Goal: Transaction & Acquisition: Purchase product/service

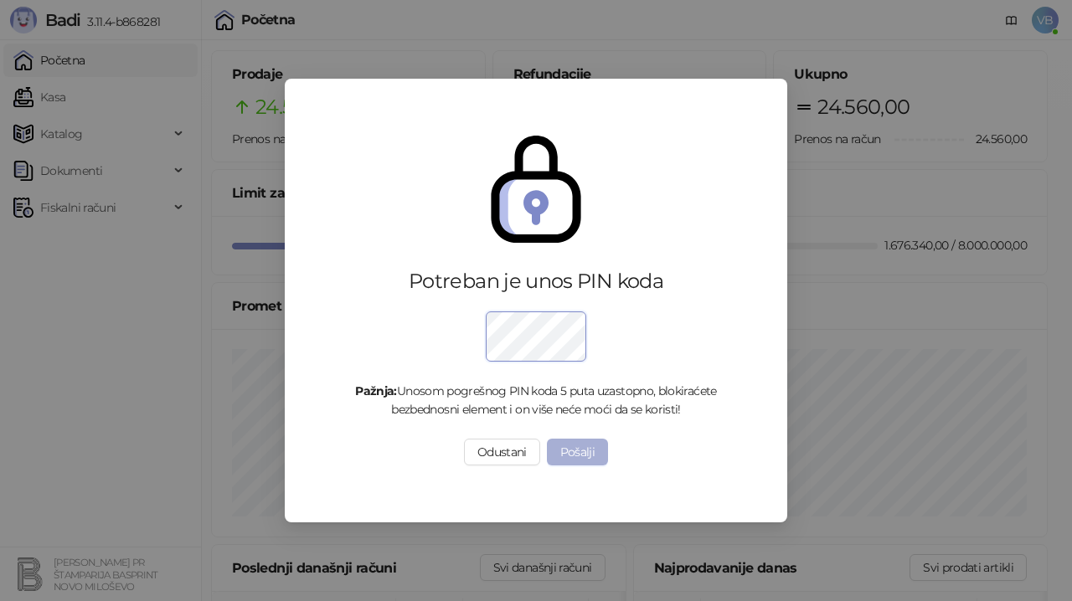
click at [561, 457] on button "Pošalji" at bounding box center [578, 452] width 62 height 27
click at [581, 450] on button "Pošalji" at bounding box center [578, 452] width 62 height 27
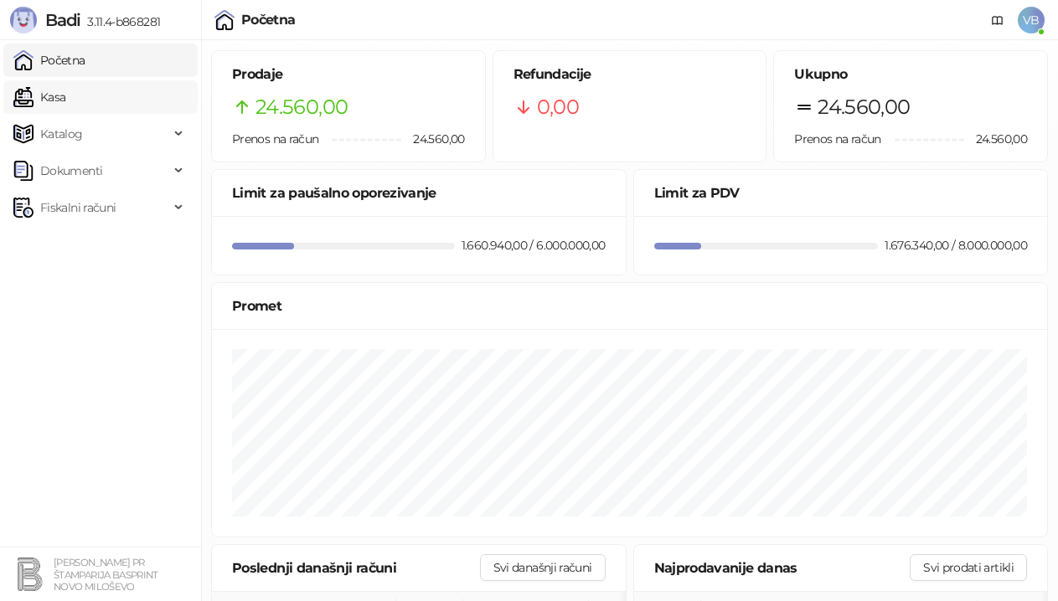
click at [62, 101] on link "Kasa" at bounding box center [39, 97] width 52 height 34
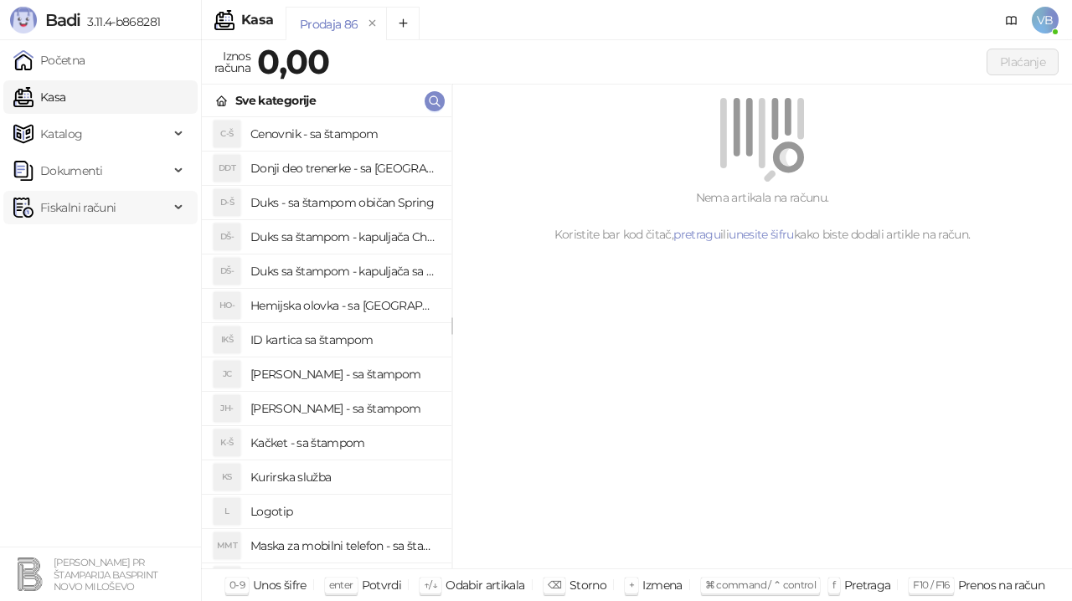
click at [71, 205] on span "Fiskalni računi" at bounding box center [77, 208] width 75 height 34
click at [70, 245] on link "Izdati računi" at bounding box center [65, 245] width 91 height 34
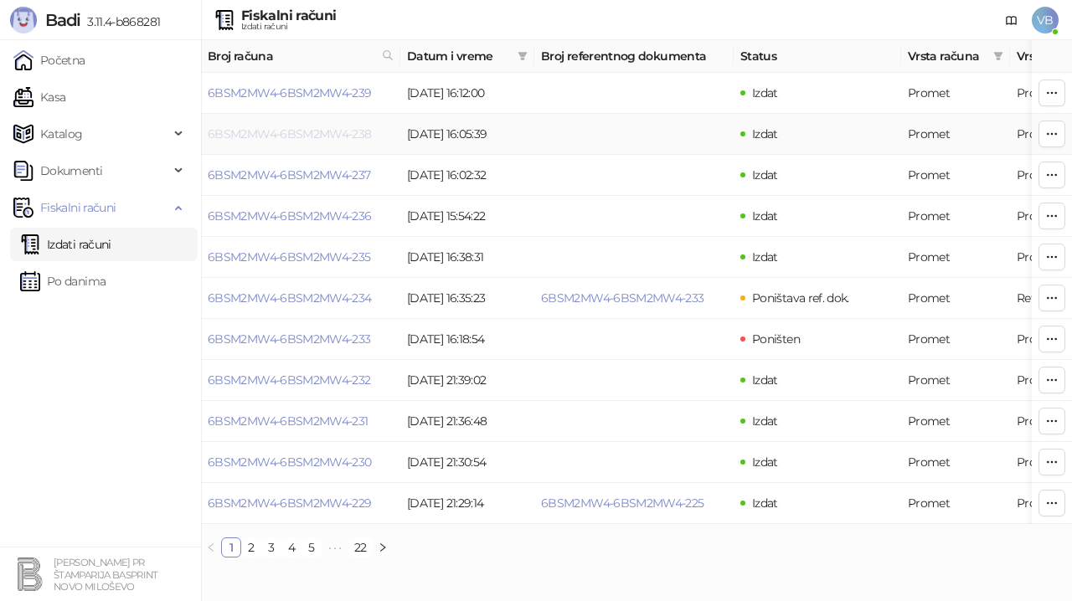
click at [298, 135] on link "6BSM2MW4-6BSM2MW4-238" at bounding box center [290, 133] width 164 height 15
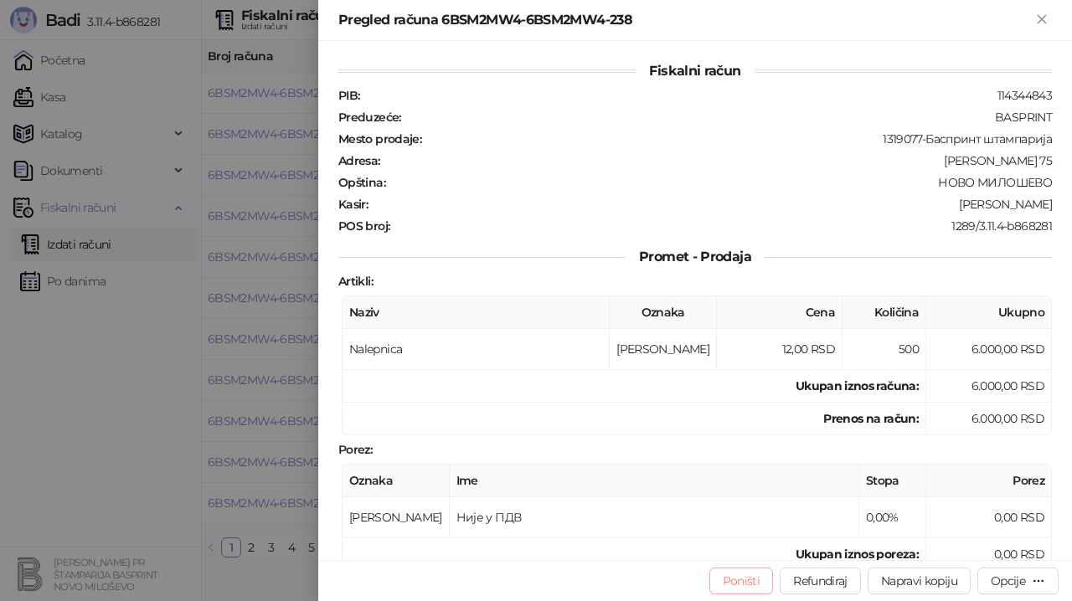
click at [733, 575] on button "Poništi" at bounding box center [742, 581] width 65 height 27
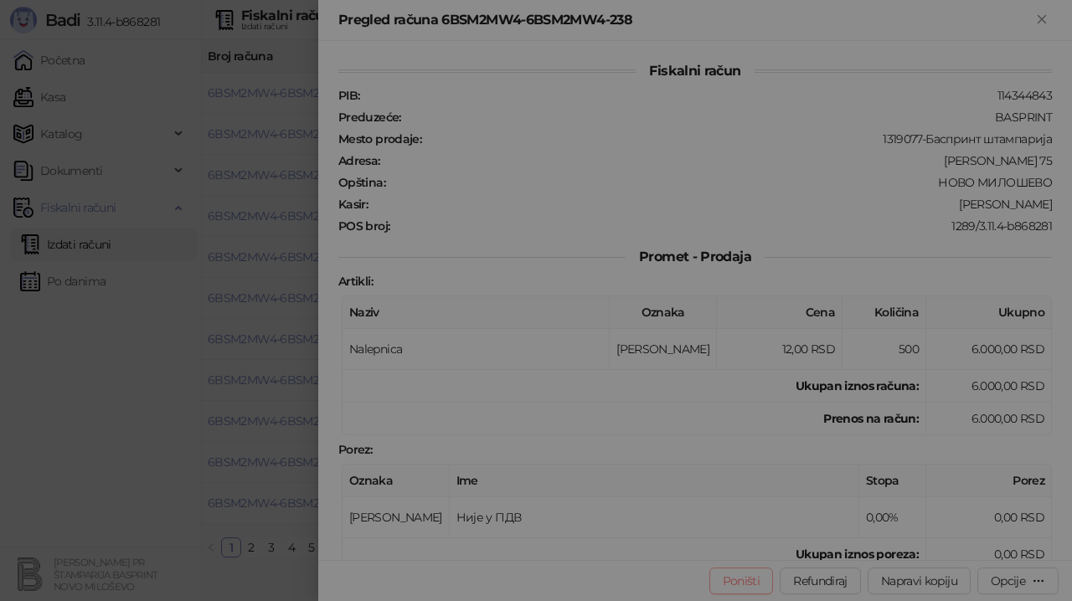
type input "**********"
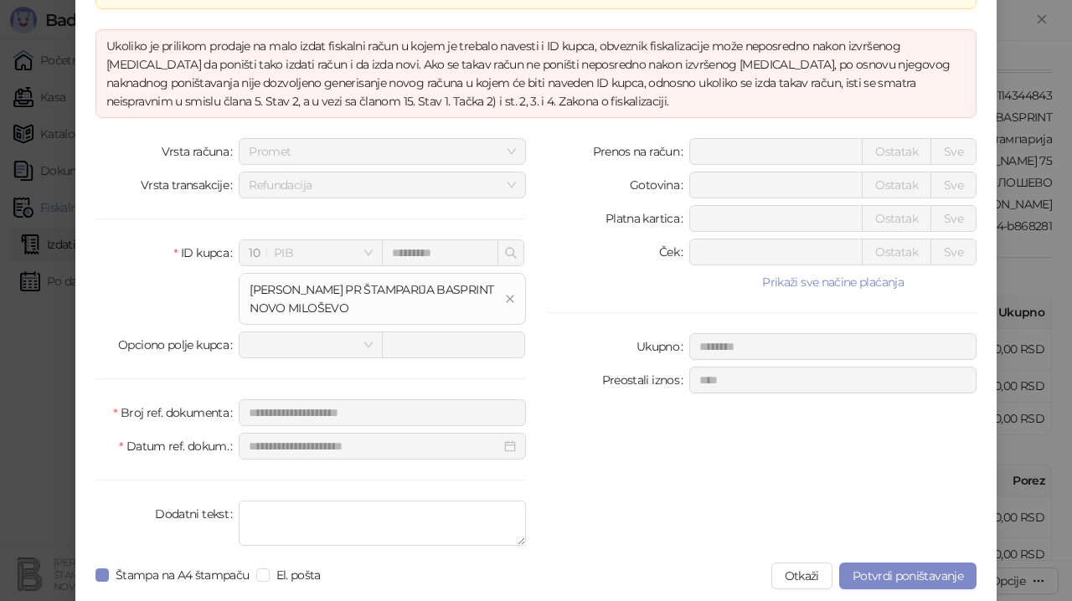
scroll to position [98, 0]
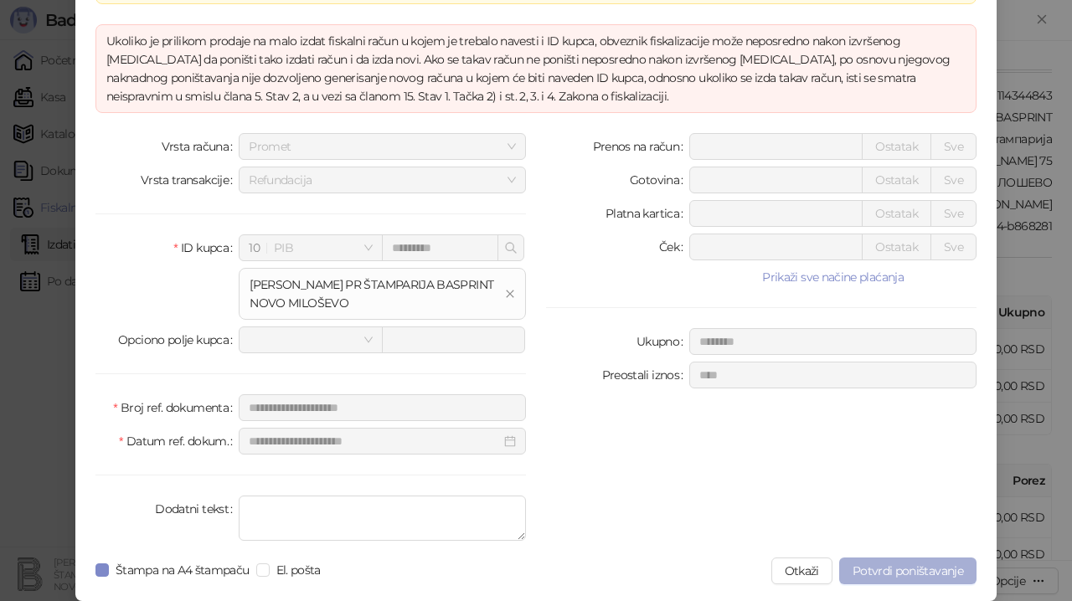
click at [909, 571] on span "Potvrdi poništavanje" at bounding box center [908, 571] width 111 height 15
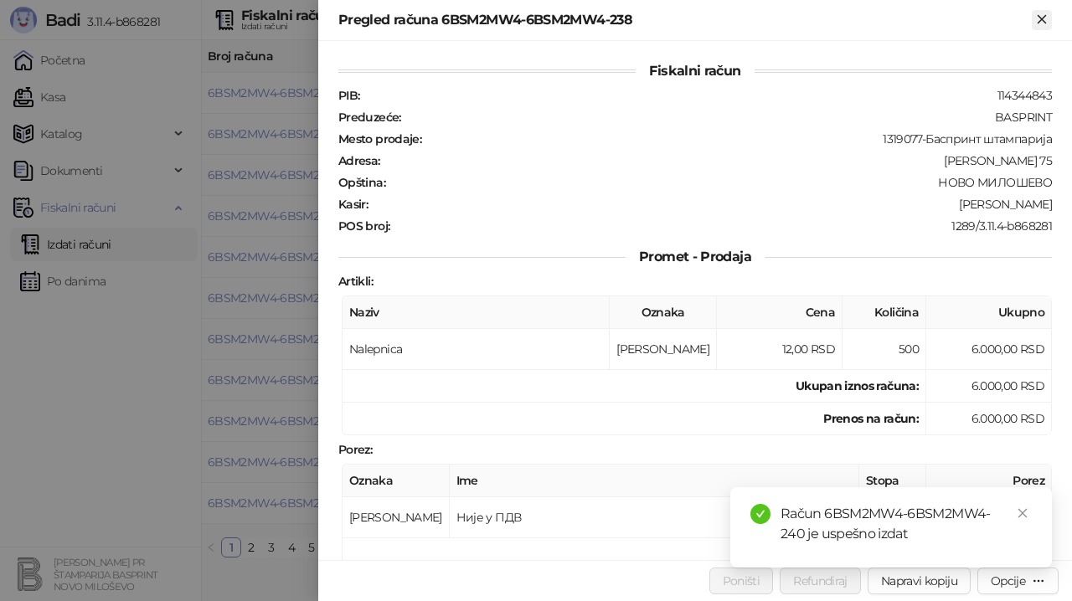
click at [1044, 26] on icon "Zatvori" at bounding box center [1042, 19] width 15 height 15
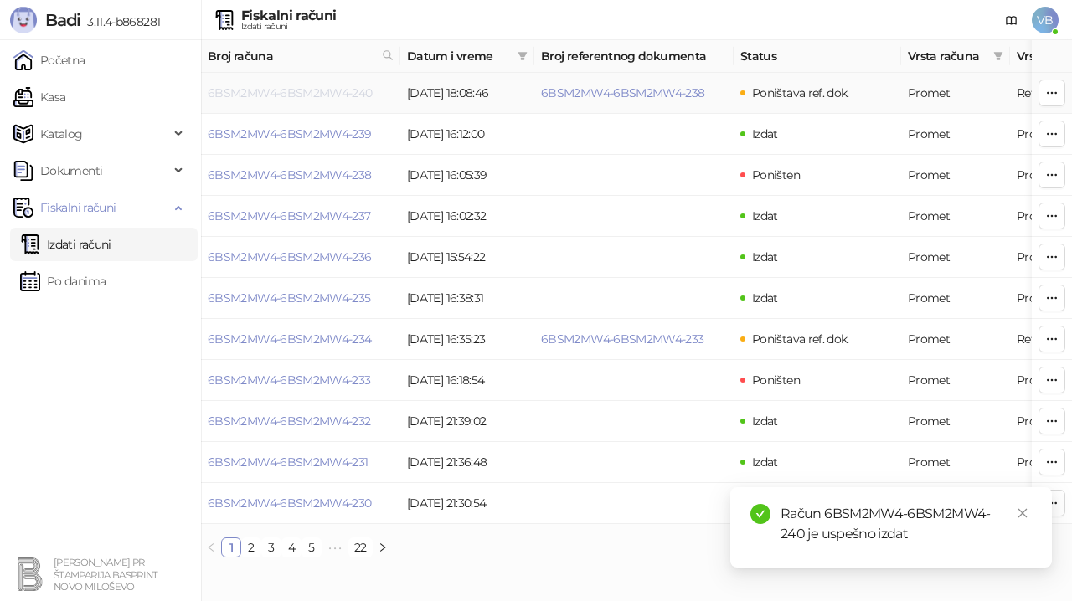
click at [317, 91] on link "6BSM2MW4-6BSM2MW4-240" at bounding box center [290, 92] width 165 height 15
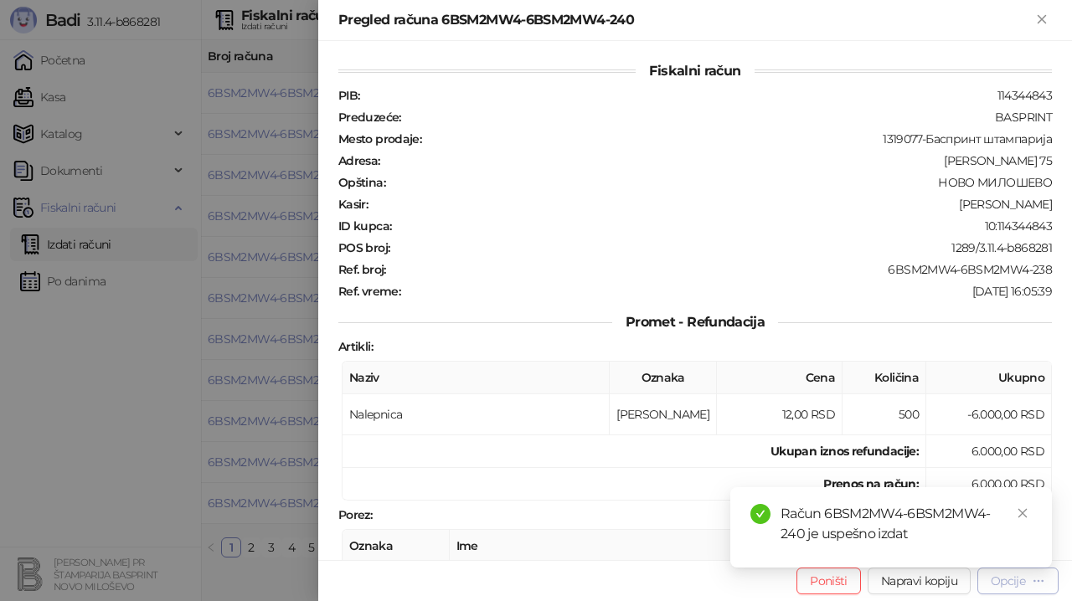
click at [1001, 582] on div "Opcije" at bounding box center [1008, 581] width 34 height 15
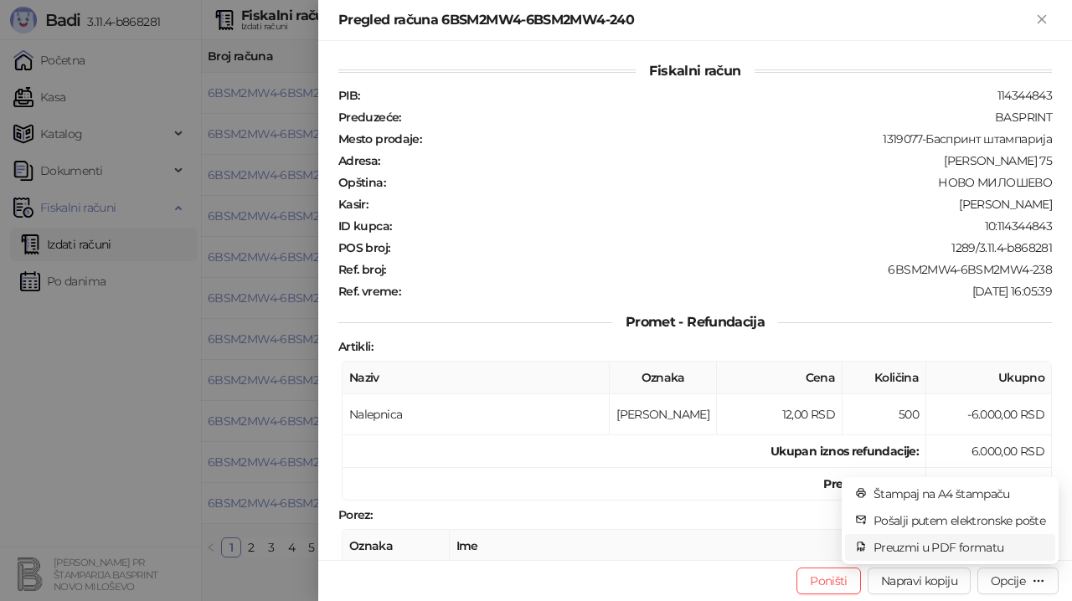
click at [958, 549] on span "Preuzmi u PDF formatu" at bounding box center [960, 548] width 172 height 18
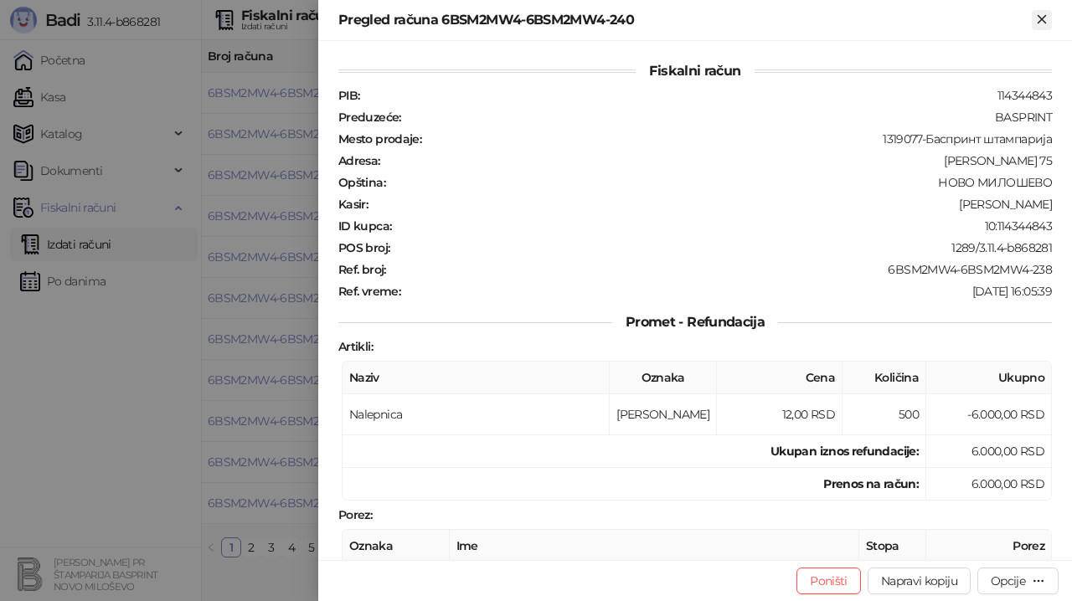
click at [1041, 20] on icon "Zatvori" at bounding box center [1042, 19] width 8 height 8
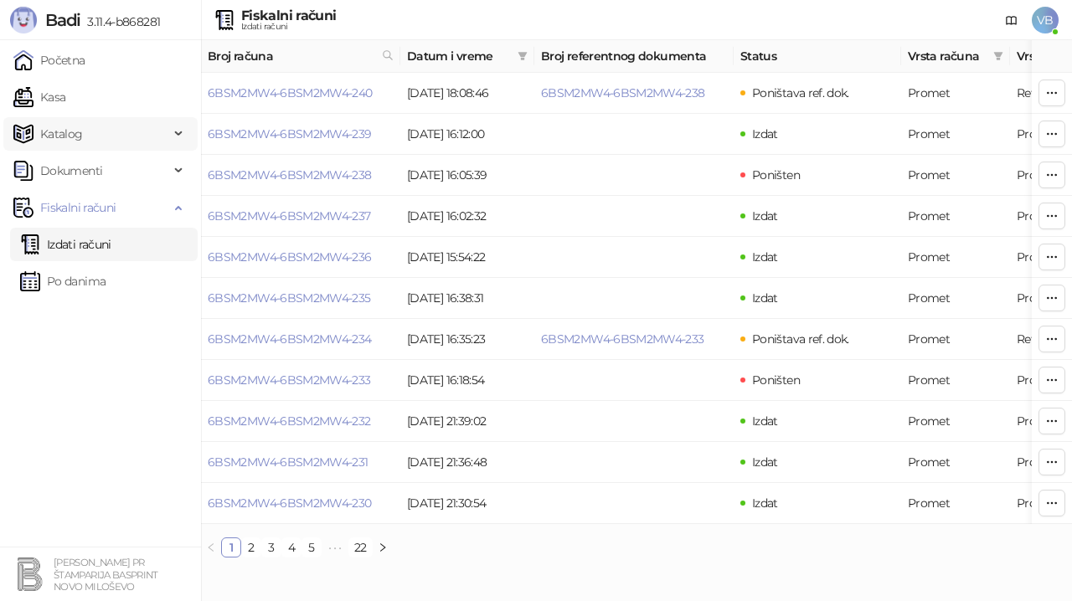
click at [62, 128] on span "Katalog" at bounding box center [61, 134] width 43 height 34
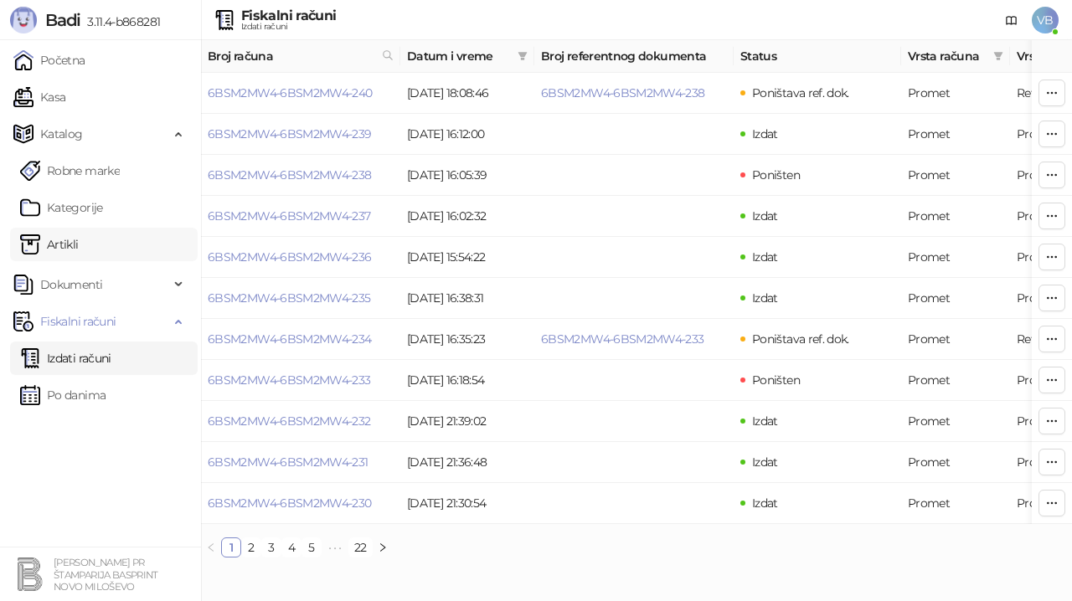
click at [71, 245] on link "Artikli" at bounding box center [49, 245] width 59 height 34
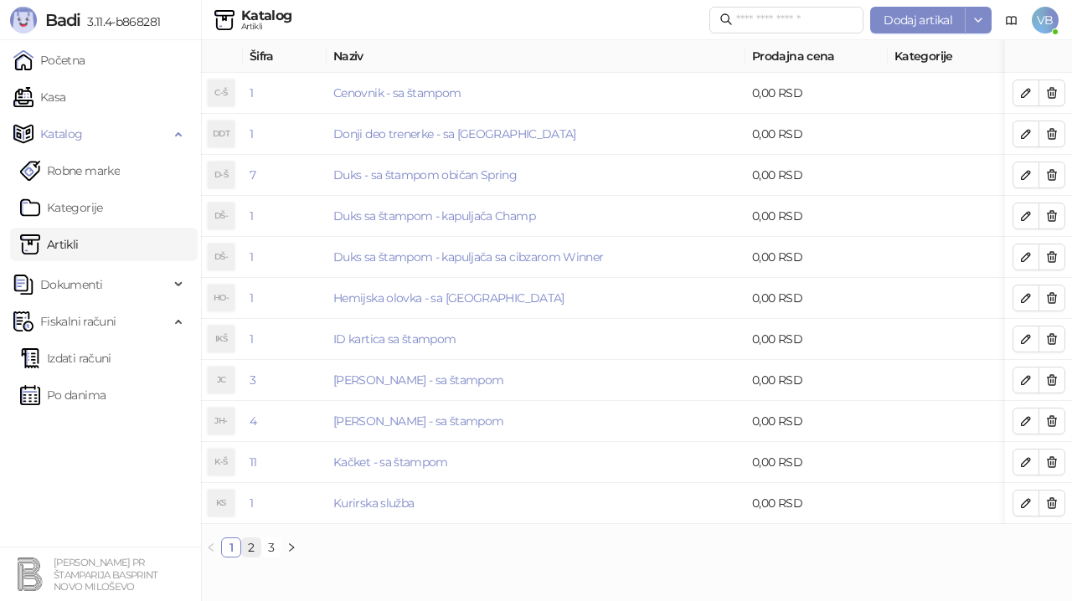
click at [253, 557] on link "2" at bounding box center [251, 548] width 18 height 18
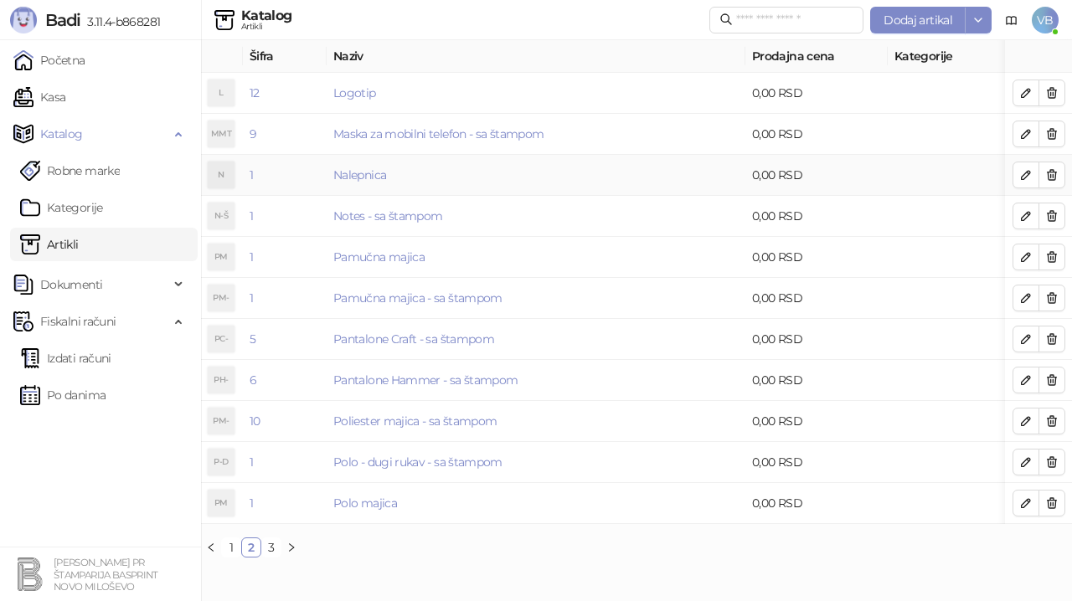
click at [400, 172] on td "Nalepnica" at bounding box center [536, 175] width 419 height 41
click at [359, 174] on link "Nalepnica" at bounding box center [359, 175] width 53 height 15
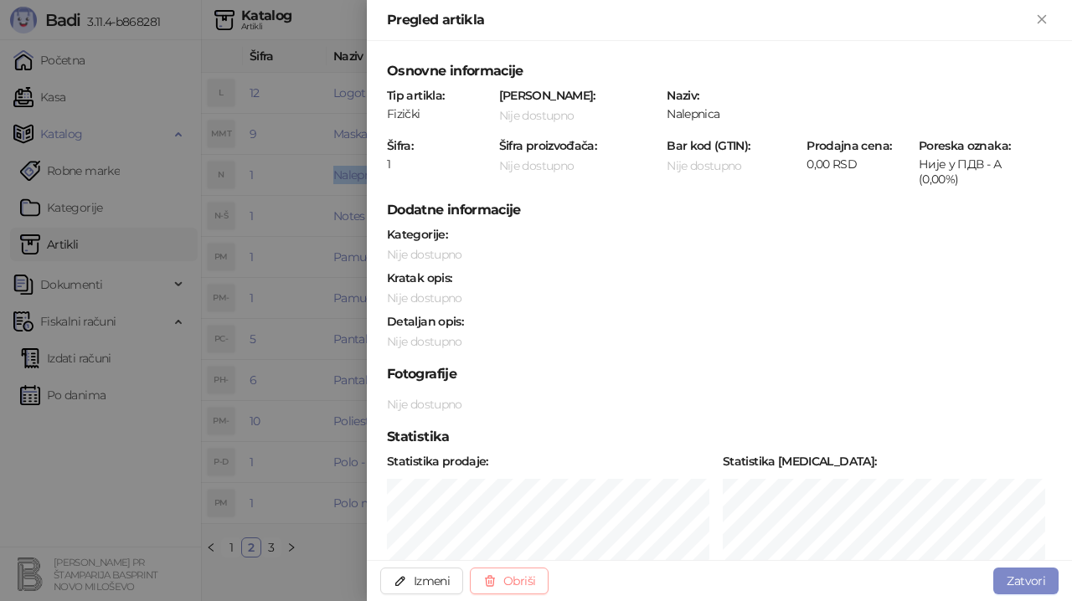
click at [500, 583] on button "Obriši" at bounding box center [509, 581] width 79 height 27
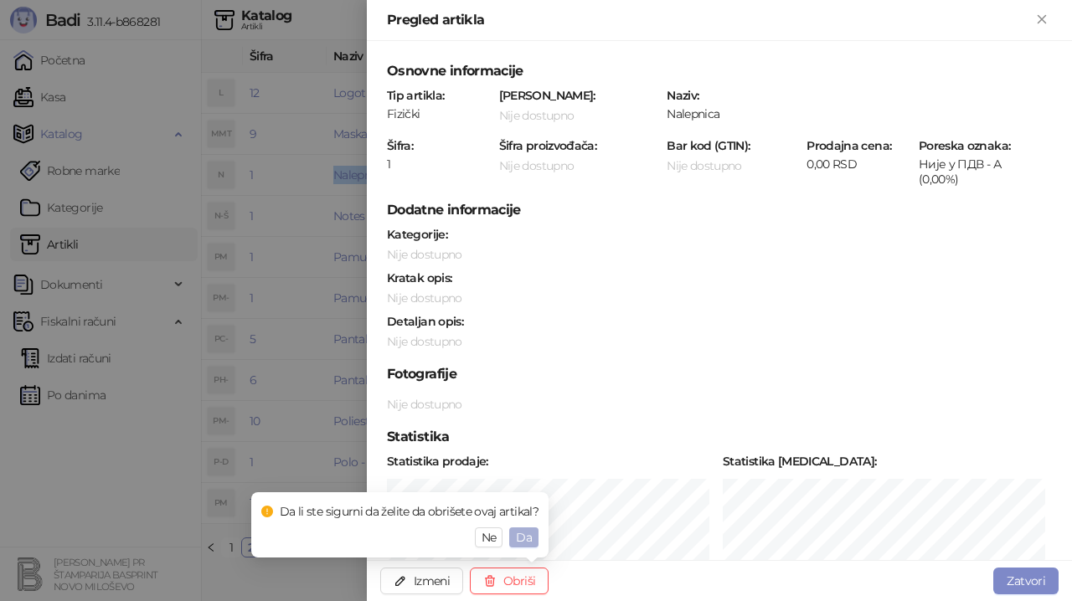
click at [522, 539] on span "Da" at bounding box center [524, 537] width 16 height 15
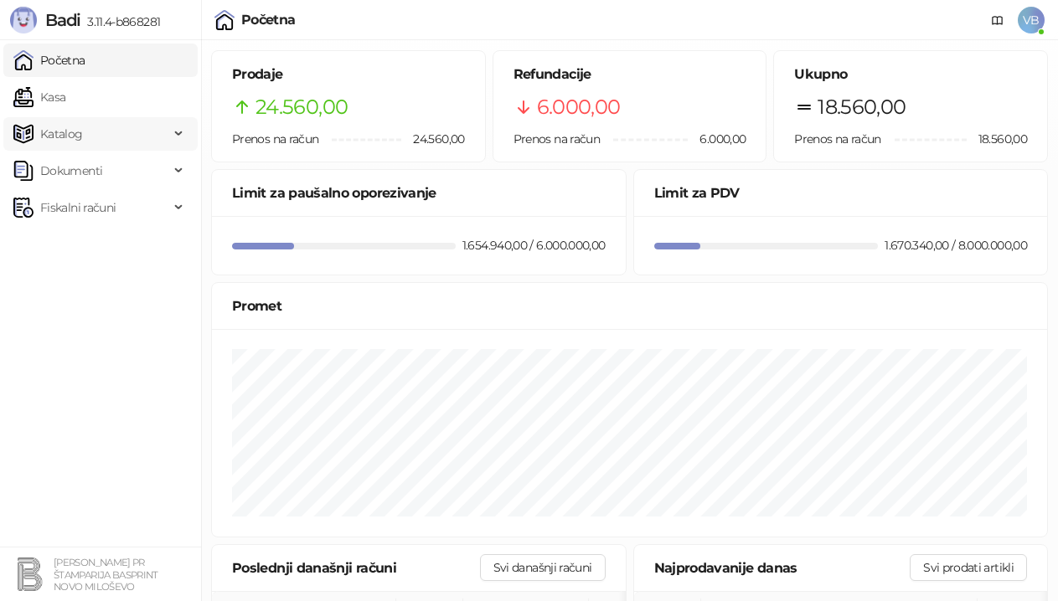
click at [65, 134] on span "Katalog" at bounding box center [61, 134] width 43 height 34
click at [79, 243] on link "Artikli" at bounding box center [49, 245] width 59 height 34
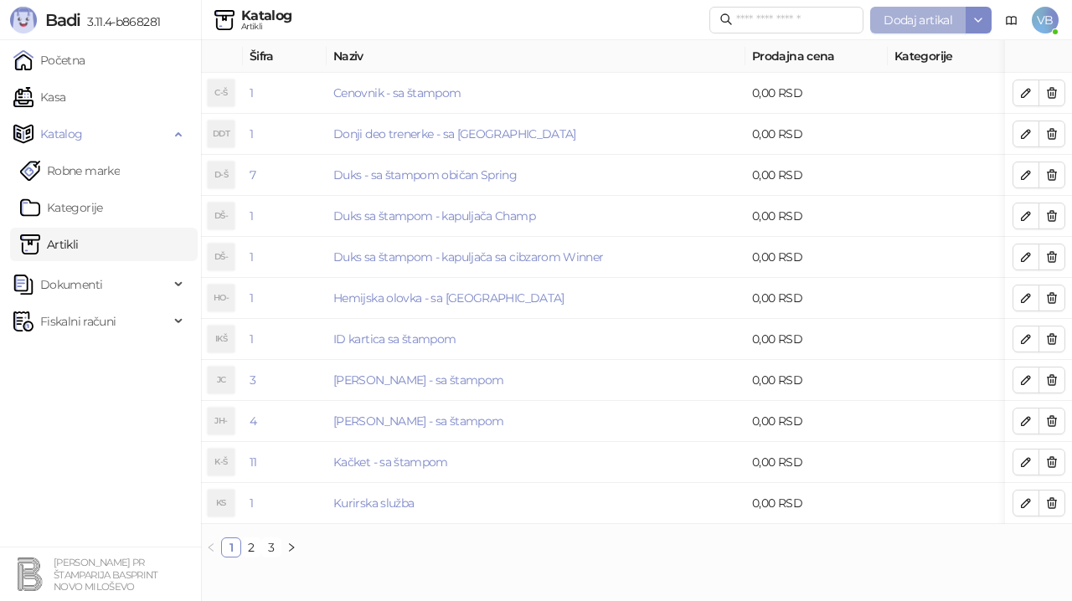
click at [903, 21] on span "Dodaj artikal" at bounding box center [918, 20] width 69 height 15
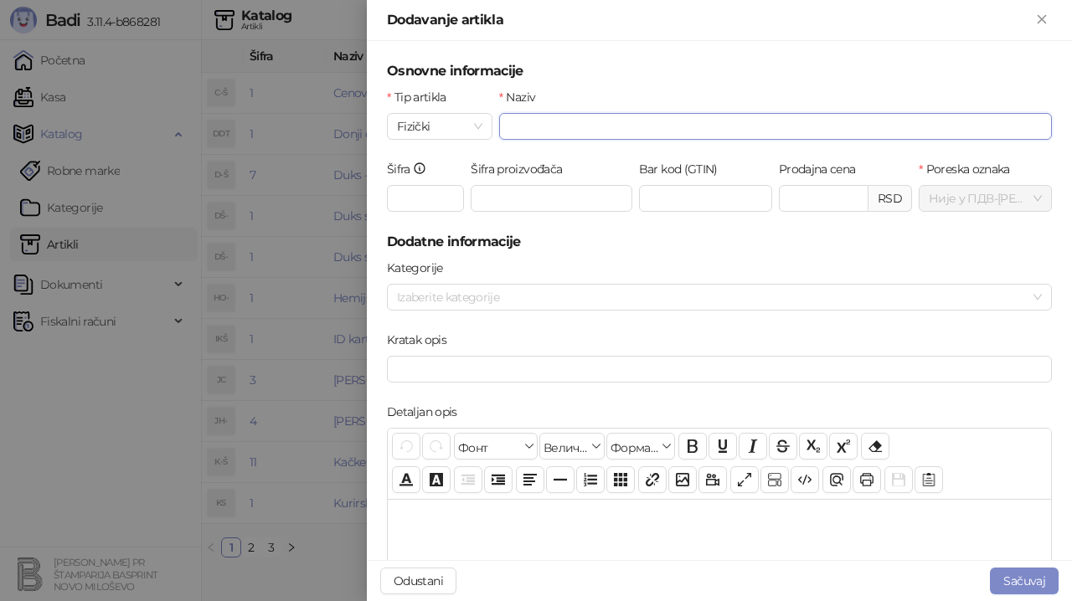
click at [504, 126] on input "Naziv" at bounding box center [775, 126] width 553 height 27
type input "**********"
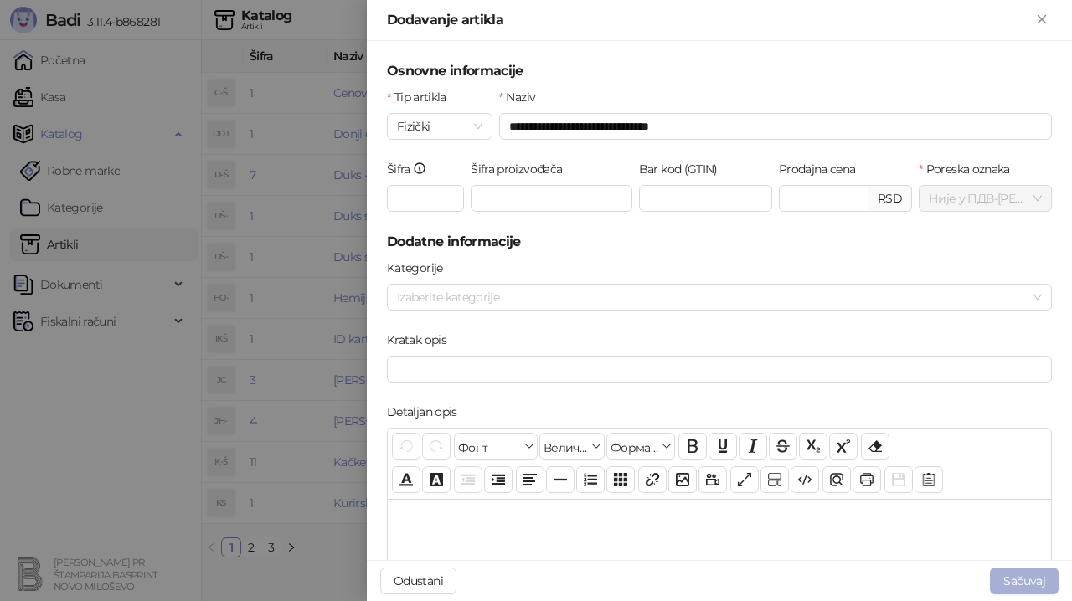
click at [1018, 585] on button "Sačuvaj" at bounding box center [1024, 581] width 69 height 27
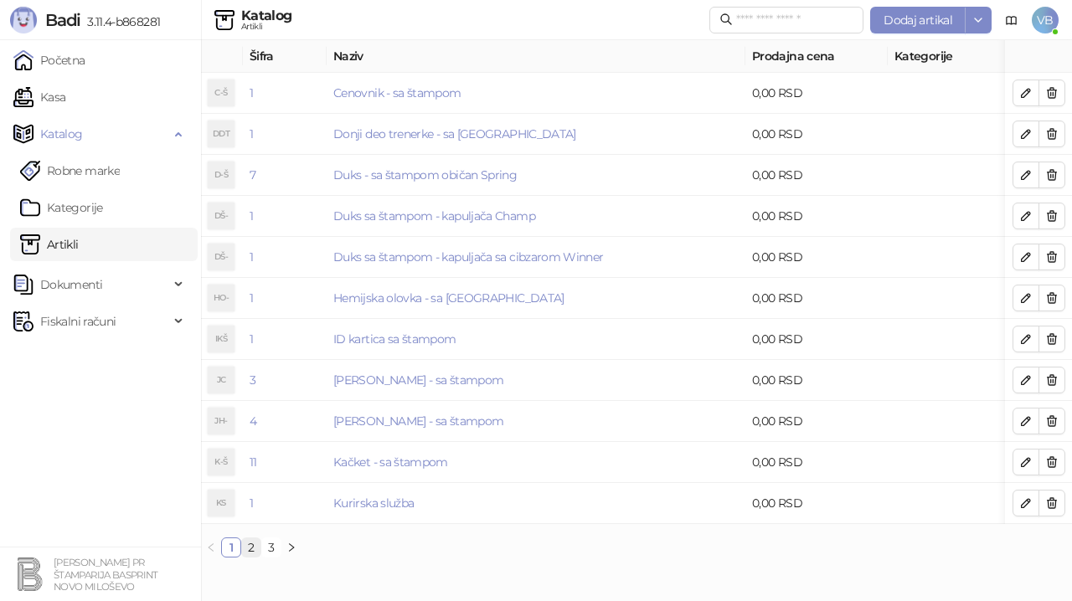
click at [250, 557] on link "2" at bounding box center [251, 548] width 18 height 18
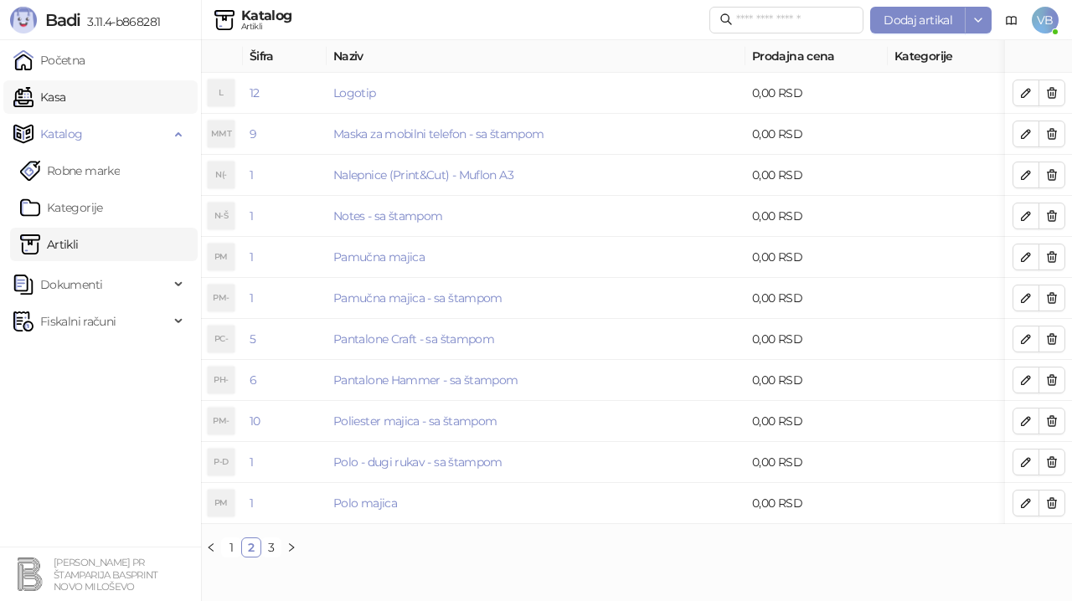
click at [65, 95] on link "Kasa" at bounding box center [39, 97] width 52 height 34
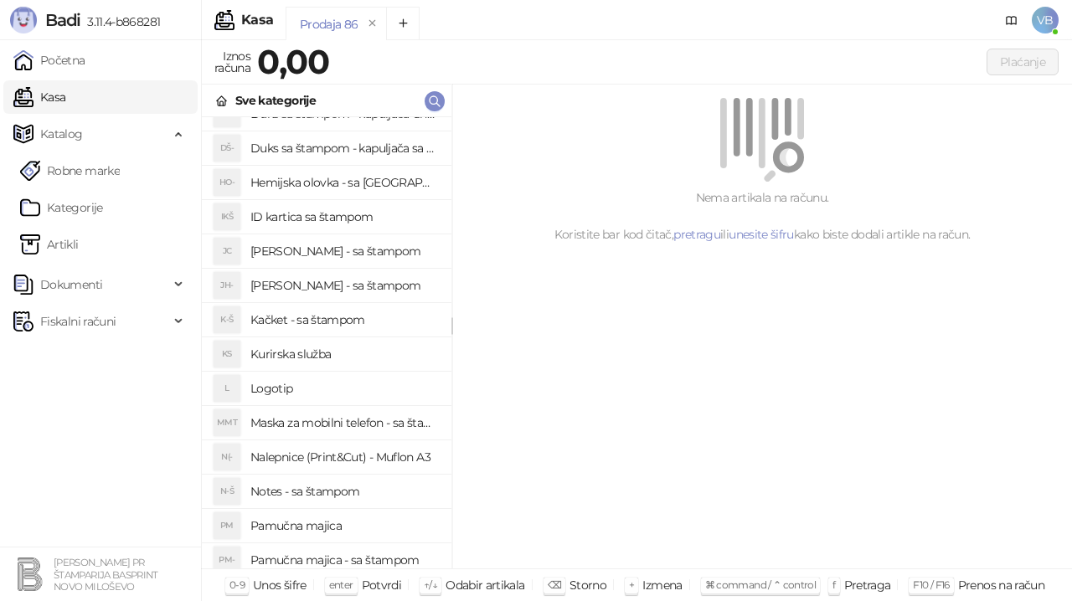
scroll to position [128, 0]
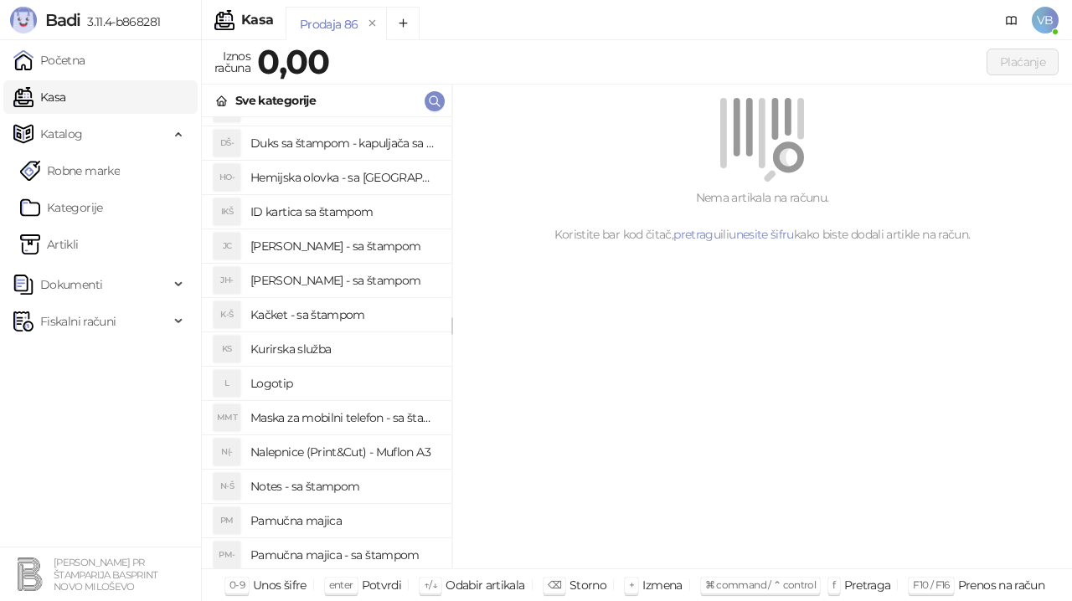
click at [378, 450] on h4 "Nalepnice (Print&Cut) - Muflon A3" at bounding box center [344, 452] width 188 height 27
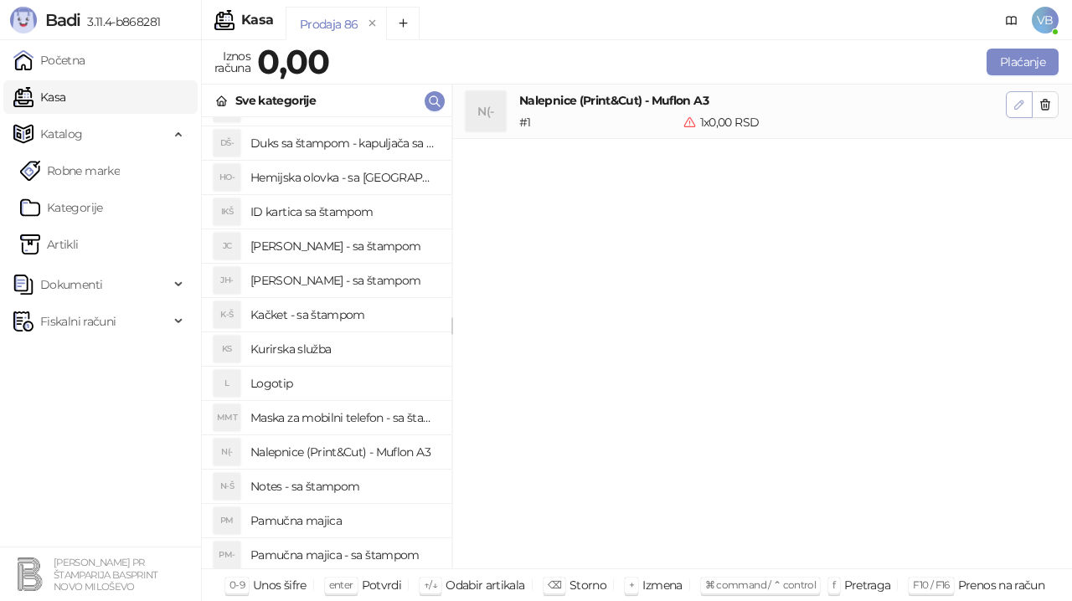
click at [1022, 102] on icon "button" at bounding box center [1019, 105] width 8 height 8
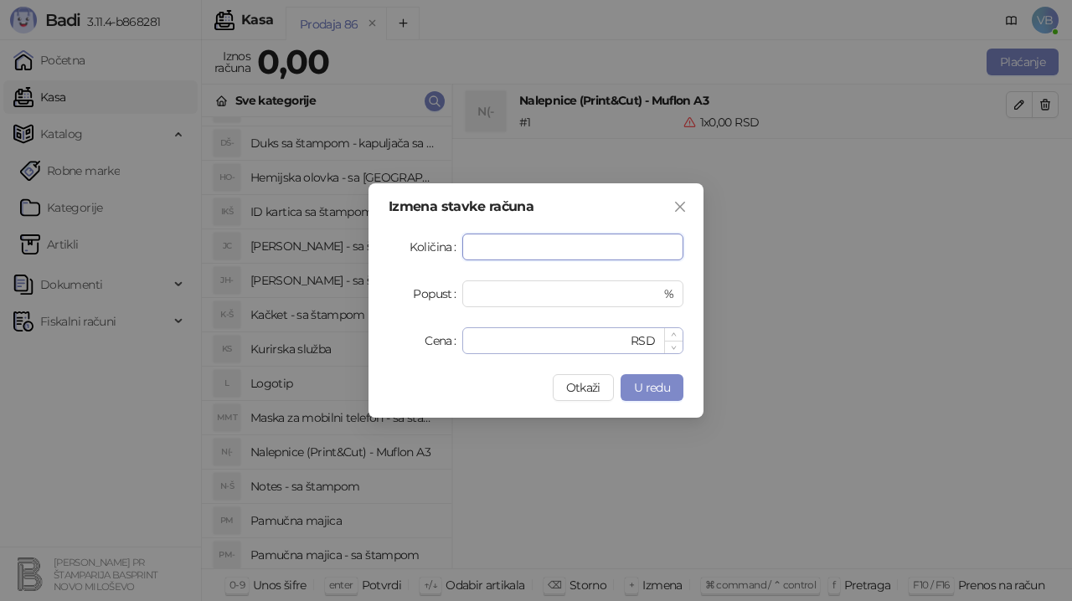
type input "*"
click at [499, 350] on input "*" at bounding box center [549, 340] width 155 height 25
type input "***"
click at [663, 385] on span "U redu" at bounding box center [652, 387] width 36 height 15
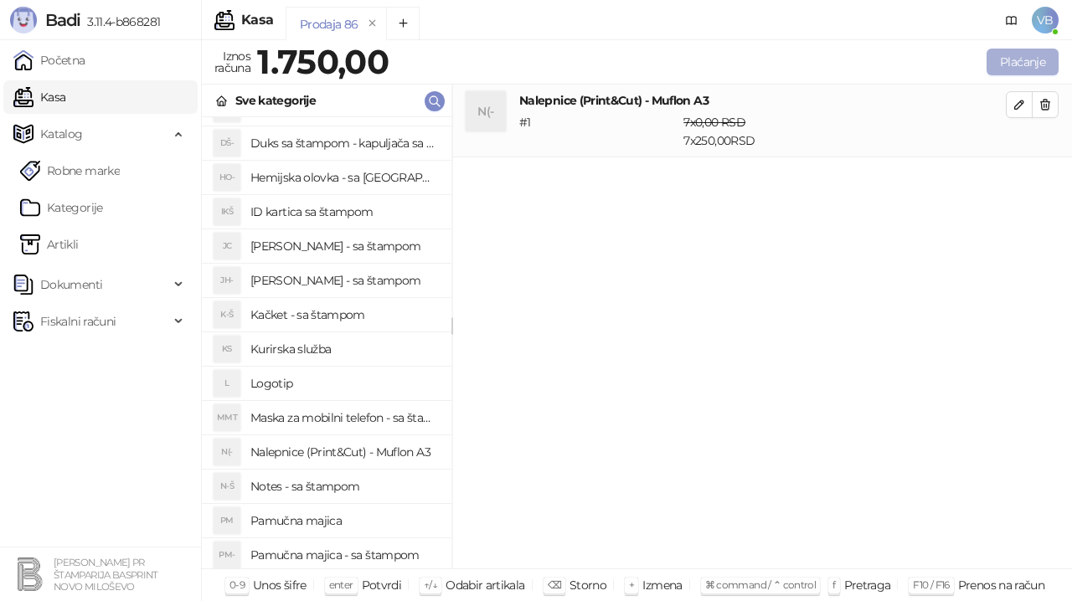
click at [1014, 64] on button "Plaćanje" at bounding box center [1023, 62] width 72 height 27
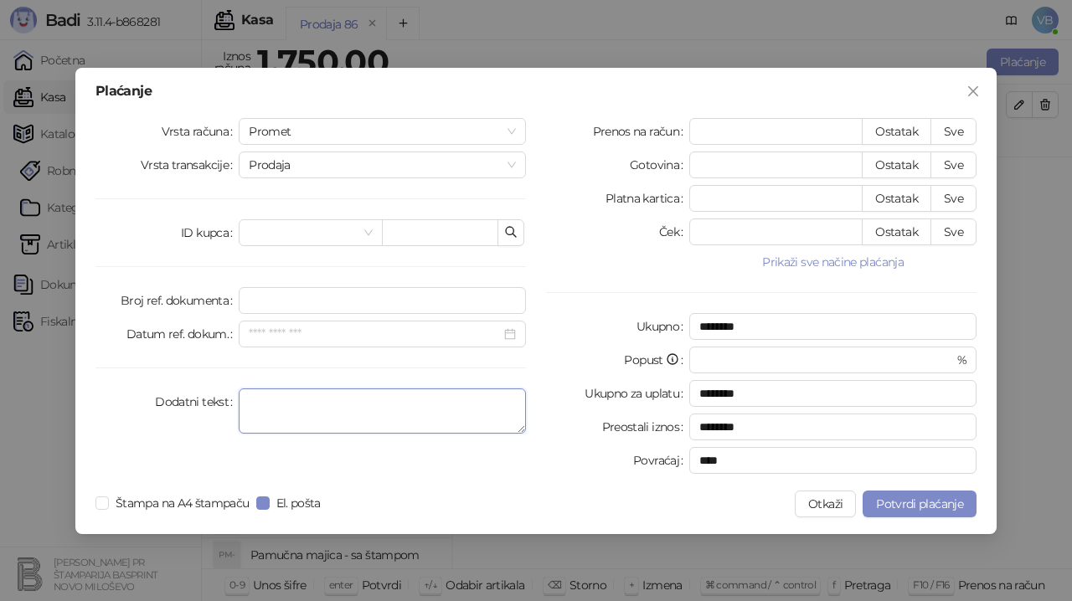
click at [275, 402] on textarea "Dodatni tekst" at bounding box center [382, 411] width 287 height 45
type textarea "**********"
click at [967, 126] on button "Sve" at bounding box center [954, 131] width 46 height 27
type input "****"
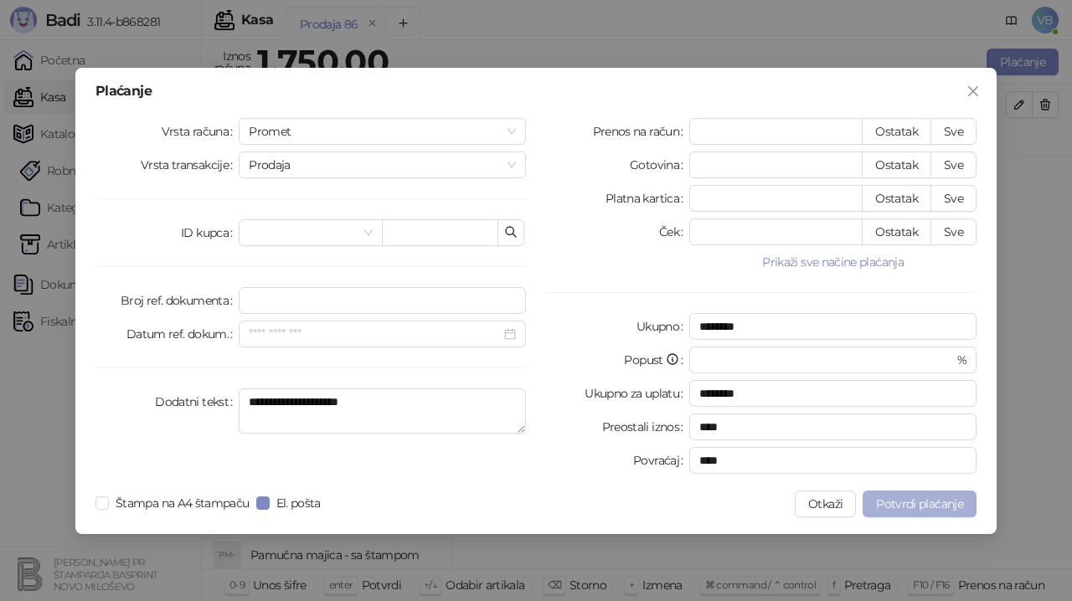
click at [897, 504] on span "Potvrdi plaćanje" at bounding box center [919, 504] width 87 height 15
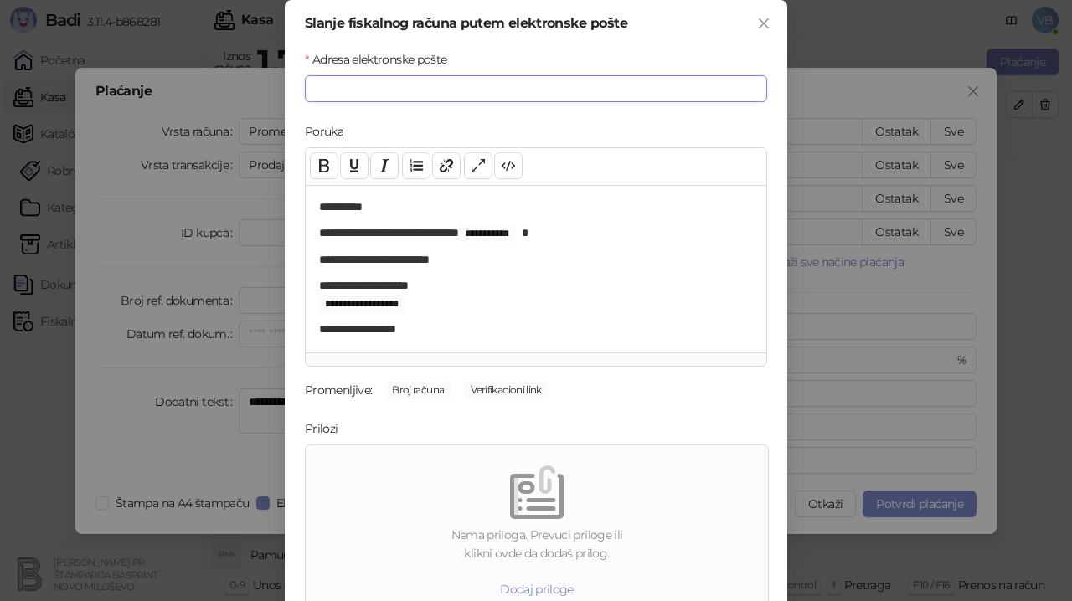
click at [325, 83] on input "Adresa elektronske pošte" at bounding box center [536, 88] width 462 height 27
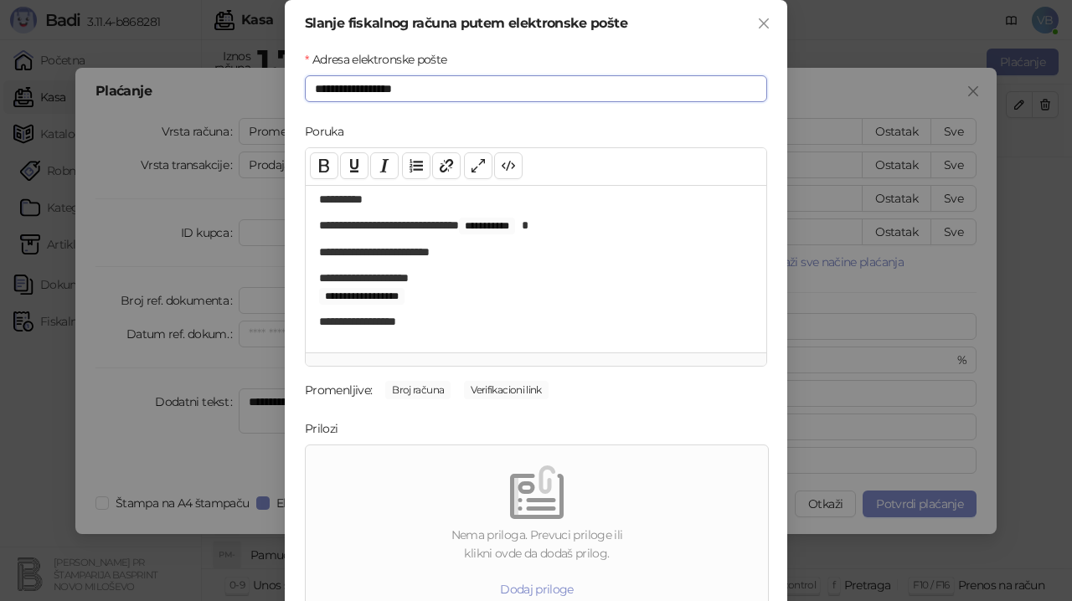
scroll to position [86, 0]
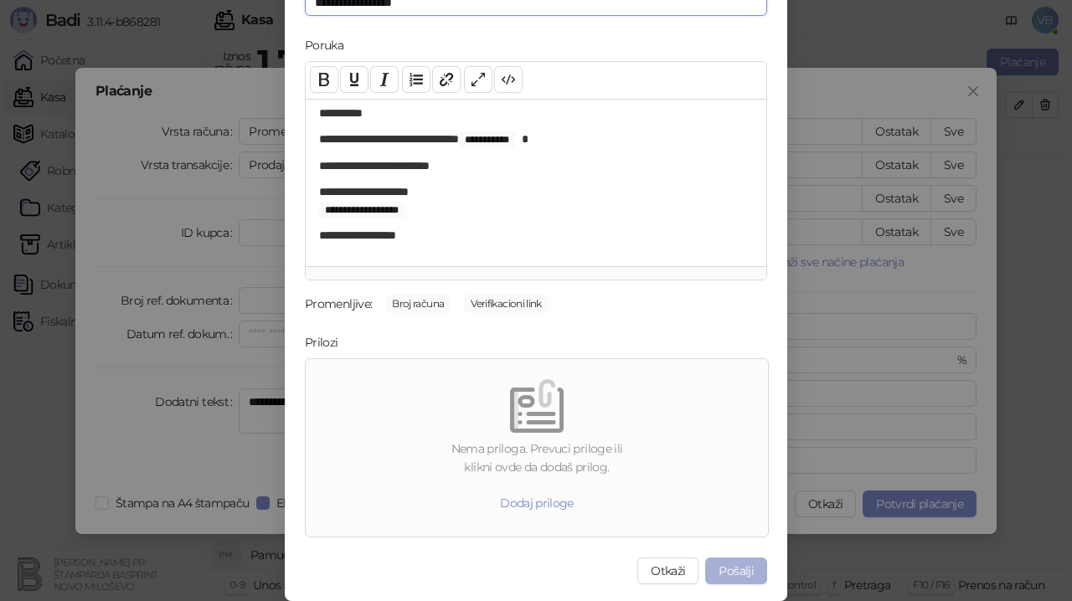
type input "**********"
click at [725, 572] on button "Pošalji" at bounding box center [736, 571] width 62 height 27
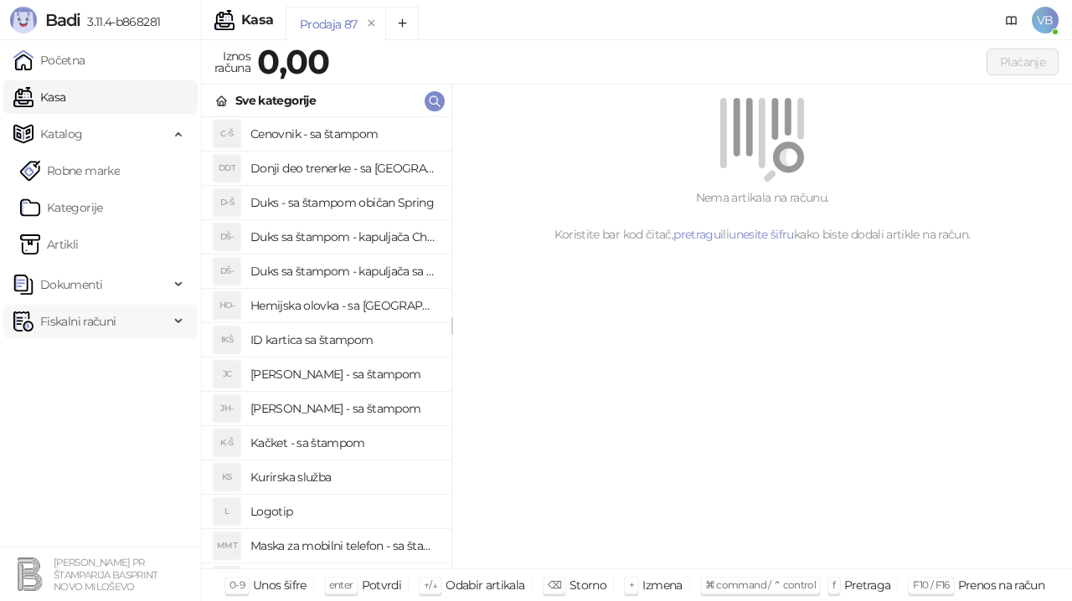
click at [83, 327] on span "Fiskalni računi" at bounding box center [77, 322] width 75 height 34
click at [90, 358] on link "Izdati računi" at bounding box center [65, 359] width 91 height 34
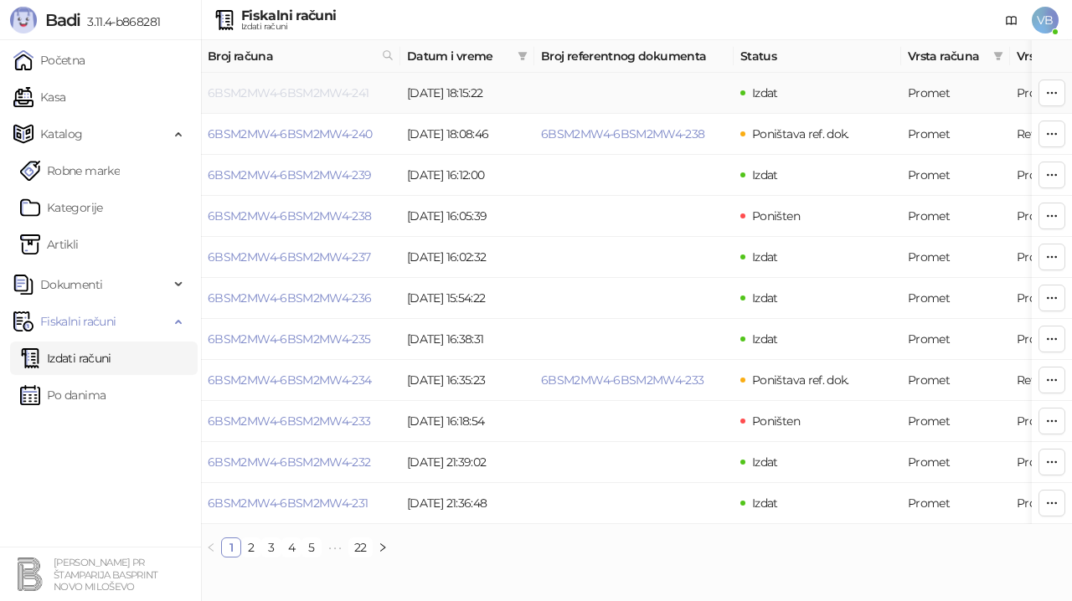
click at [317, 90] on link "6BSM2MW4-6BSM2MW4-241" at bounding box center [289, 92] width 162 height 15
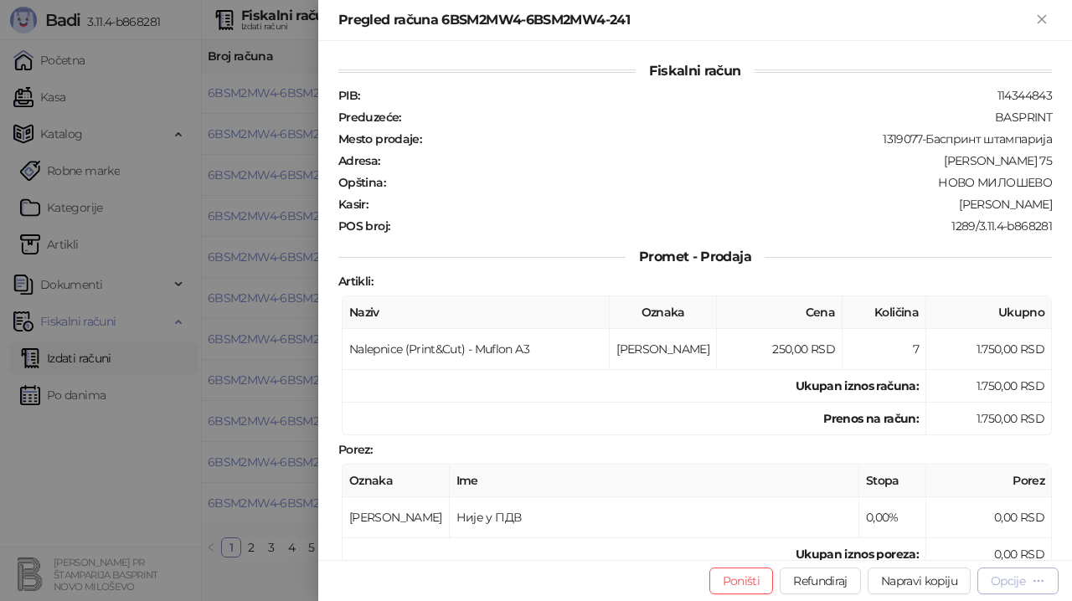
click at [1009, 580] on div "Opcije" at bounding box center [1008, 581] width 34 height 15
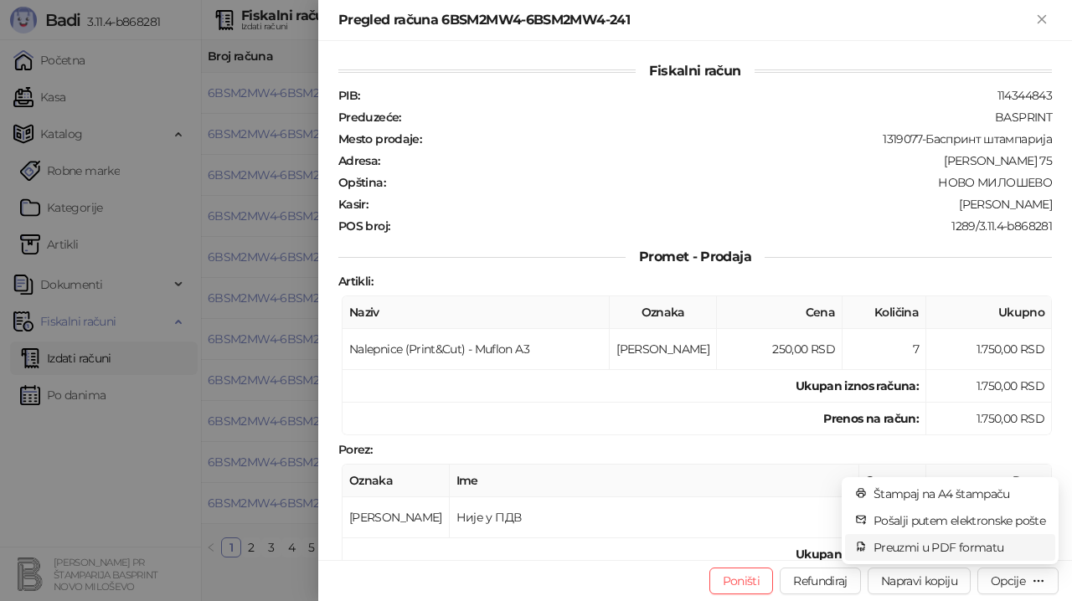
click at [974, 544] on span "Preuzmi u PDF formatu" at bounding box center [960, 548] width 172 height 18
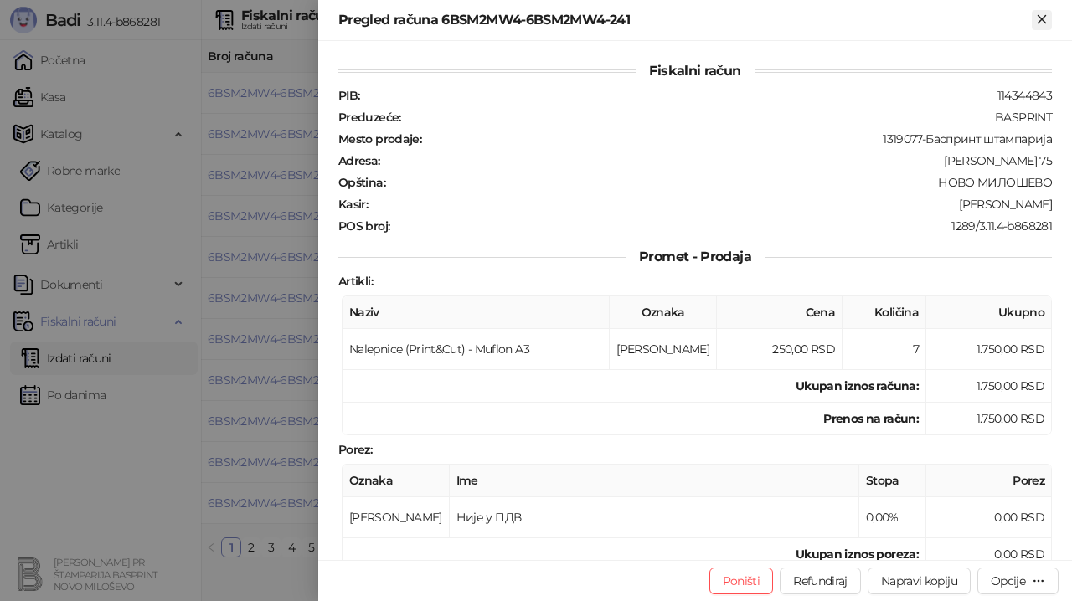
click at [1043, 21] on icon "Zatvori" at bounding box center [1042, 19] width 15 height 15
